Goal: Task Accomplishment & Management: Manage account settings

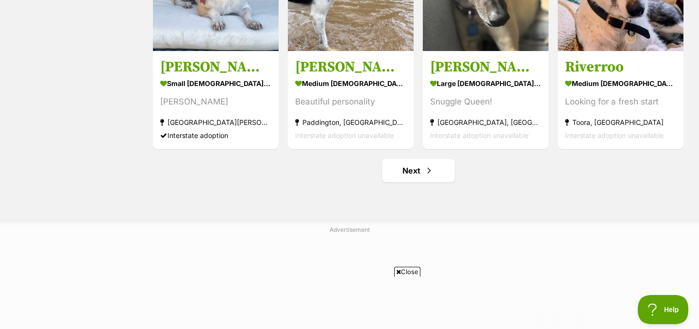
scroll to position [1215, 0]
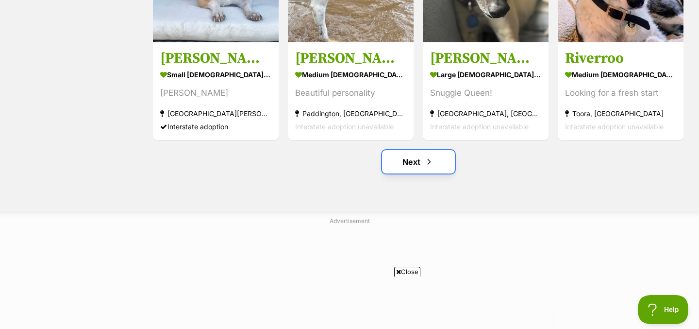
click at [417, 167] on link "Next" at bounding box center [418, 161] width 73 height 23
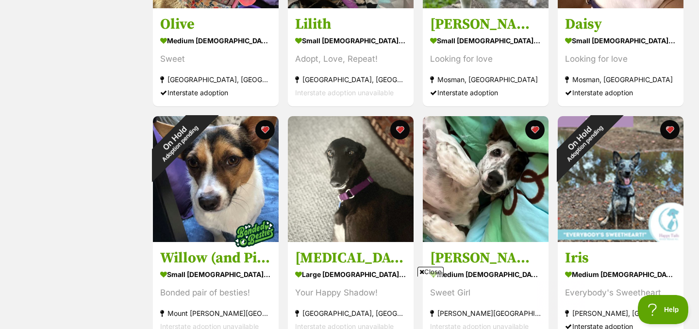
scroll to position [1217, 0]
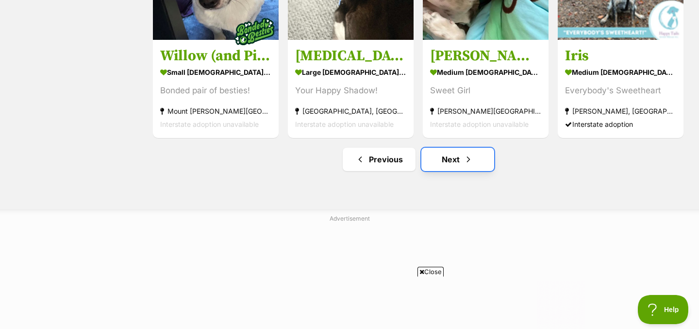
click at [443, 163] on link "Next" at bounding box center [457, 159] width 73 height 23
